Goal: Find specific page/section: Find specific page/section

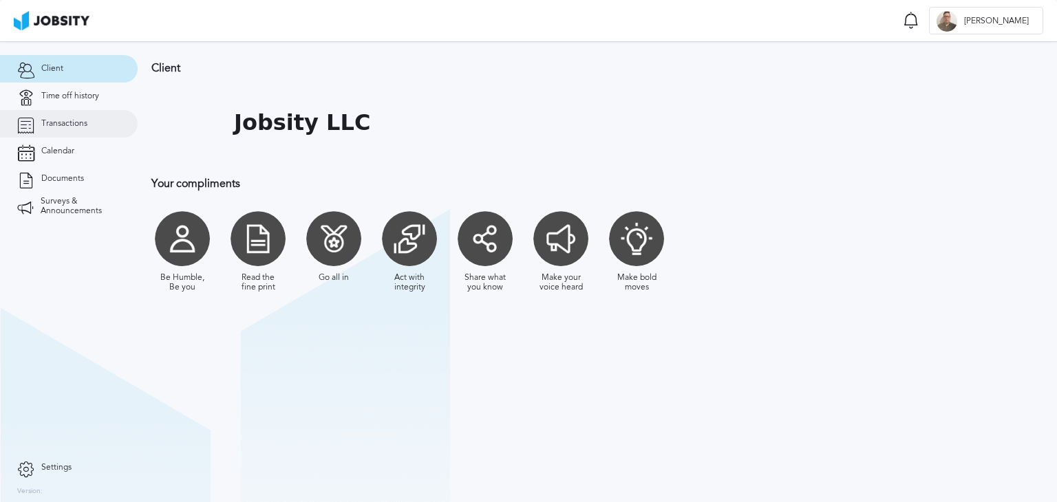
click at [58, 131] on link "Transactions" at bounding box center [69, 124] width 138 height 28
